Goal: Information Seeking & Learning: Learn about a topic

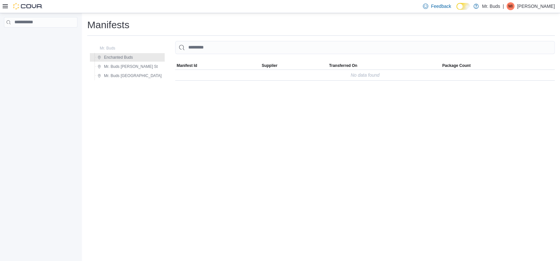
click at [22, 8] on img at bounding box center [28, 6] width 30 height 7
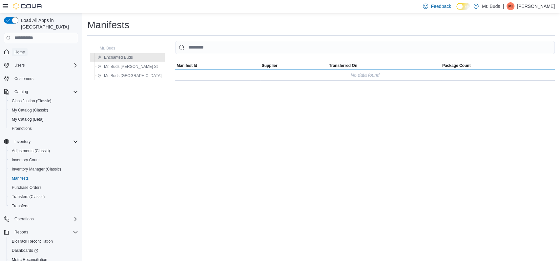
click at [20, 48] on span "Home" at bounding box center [19, 52] width 11 height 8
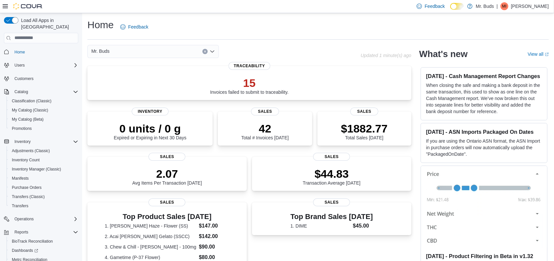
click at [229, 25] on div "Home Feedback" at bounding box center [317, 26] width 461 height 17
click at [20, 50] on span "Home" at bounding box center [19, 52] width 11 height 5
click at [210, 51] on icon "Open list of options" at bounding box center [211, 51] width 5 height 5
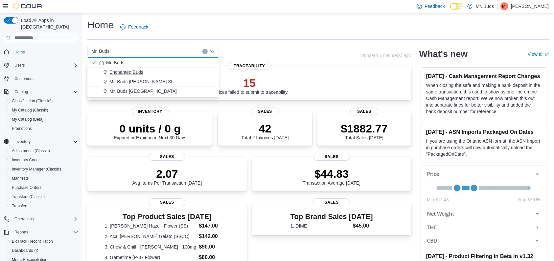
click at [198, 73] on div "Enchanted Buds" at bounding box center [157, 72] width 116 height 7
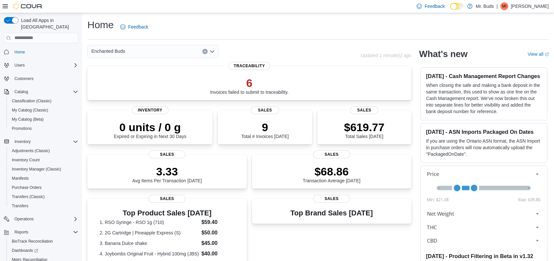
click at [211, 50] on icon "Open list of options" at bounding box center [211, 51] width 5 height 5
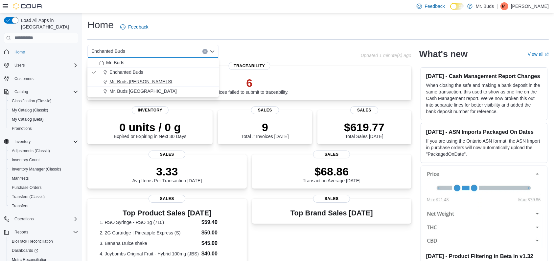
click at [198, 80] on div "Mr. Buds [PERSON_NAME] St" at bounding box center [157, 81] width 116 height 7
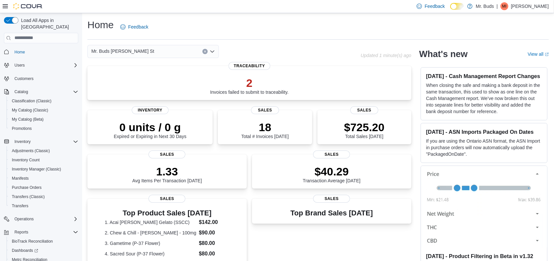
click at [214, 51] on icon "Open list of options" at bounding box center [211, 51] width 5 height 5
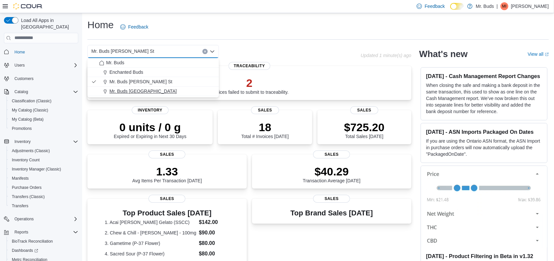
click at [202, 88] on div "Mr. Buds [GEOGRAPHIC_DATA]" at bounding box center [157, 91] width 116 height 7
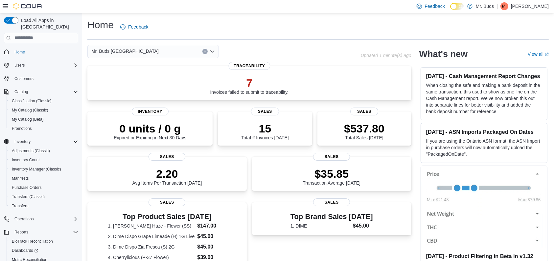
click at [41, 48] on span "Home" at bounding box center [45, 52] width 66 height 8
click at [30, 48] on span "Home" at bounding box center [45, 52] width 66 height 8
click at [202, 51] on div "Mr. Buds [GEOGRAPHIC_DATA]" at bounding box center [152, 51] width 131 height 13
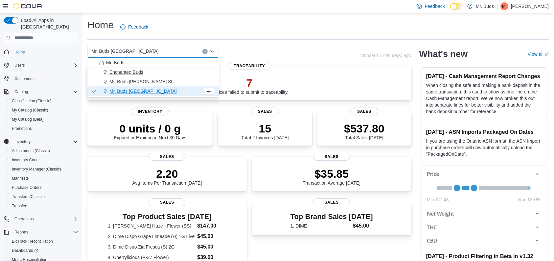
click at [181, 68] on button "Enchanted Buds" at bounding box center [152, 73] width 131 height 10
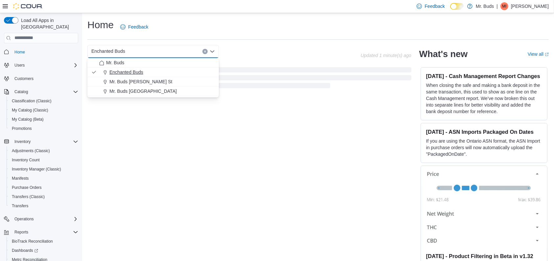
drag, startPoint x: 181, startPoint y: 68, endPoint x: 169, endPoint y: 68, distance: 11.8
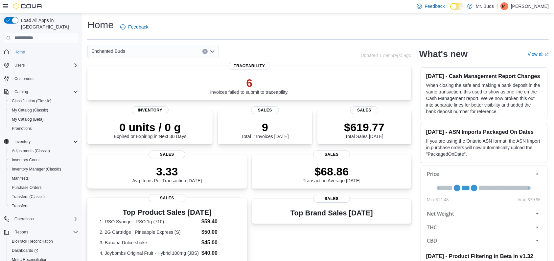
scroll to position [44, 0]
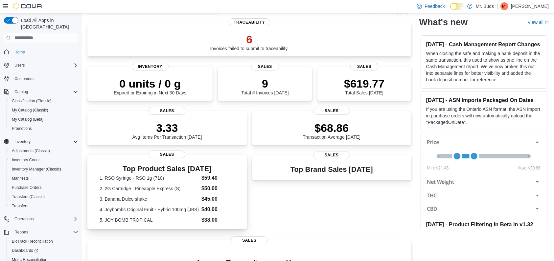
click at [121, 180] on dt "1. RSO Syringe - RSO 1g (710)" at bounding box center [148, 178] width 99 height 7
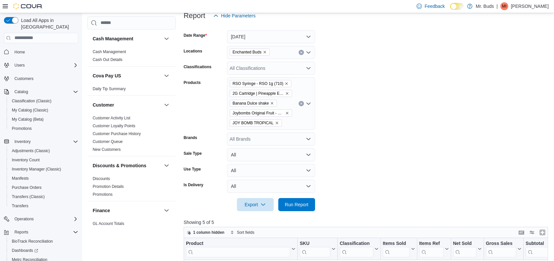
scroll to position [2, 0]
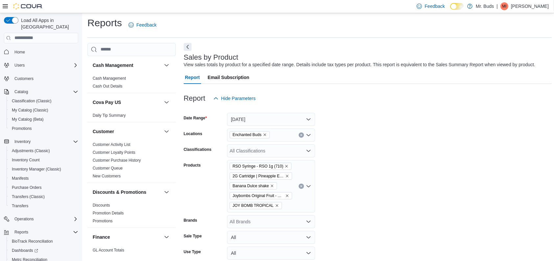
click at [15, 45] on nav "Home Users Customers Catalog Classification (Classic) My Catalog (Classic) My C…" at bounding box center [41, 161] width 74 height 232
drag, startPoint x: 21, startPoint y: 46, endPoint x: 87, endPoint y: 59, distance: 67.6
click at [21, 50] on span "Home" at bounding box center [19, 52] width 11 height 5
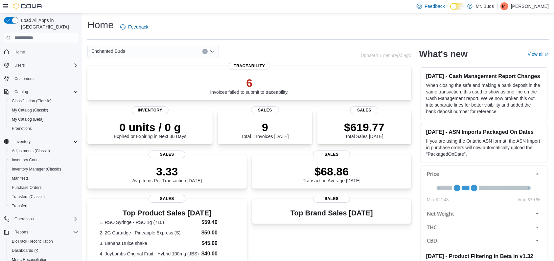
click at [205, 52] on icon "Clear input" at bounding box center [205, 51] width 3 height 3
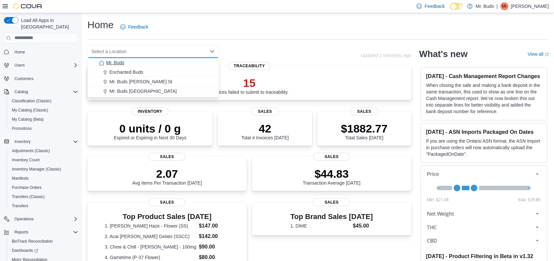
click at [199, 58] on button "Mr. Buds" at bounding box center [152, 63] width 131 height 10
